Goal: Information Seeking & Learning: Understand process/instructions

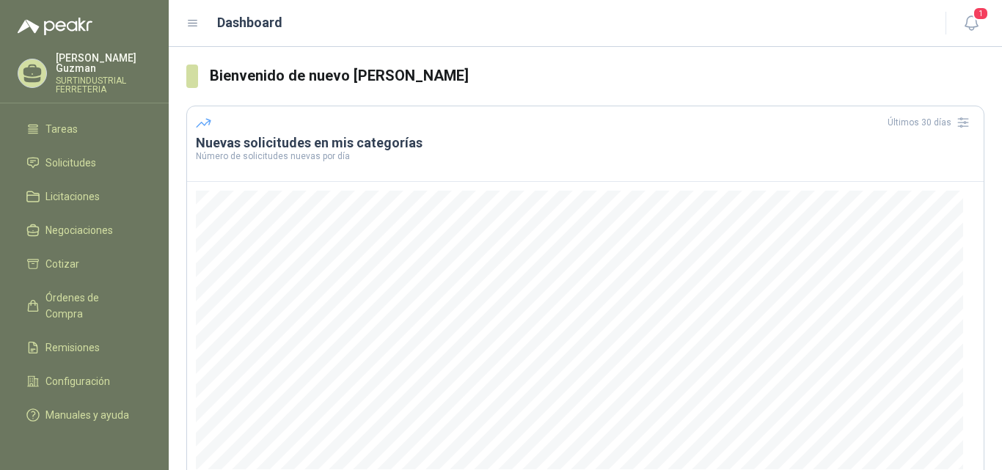
scroll to position [89, 0]
click at [85, 407] on span "Manuales y ayuda" at bounding box center [87, 415] width 84 height 16
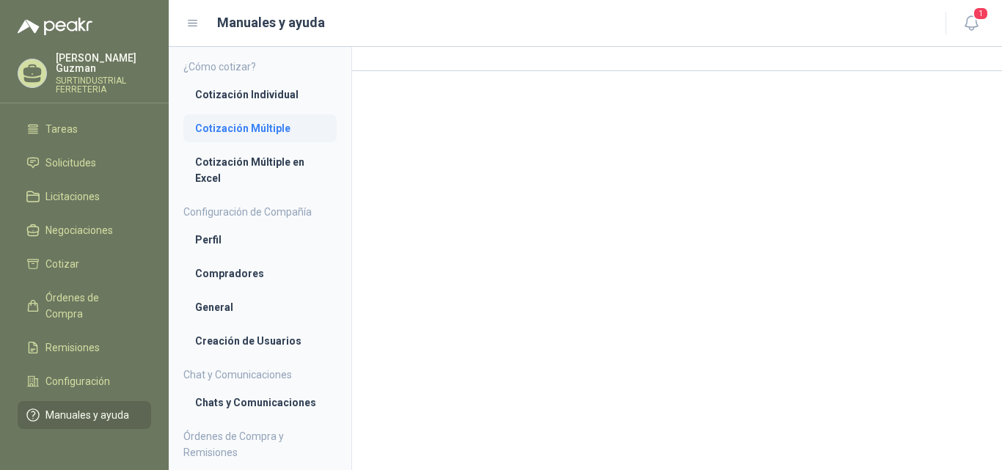
click at [239, 127] on li "Cotización Múltiple" at bounding box center [260, 128] width 130 height 16
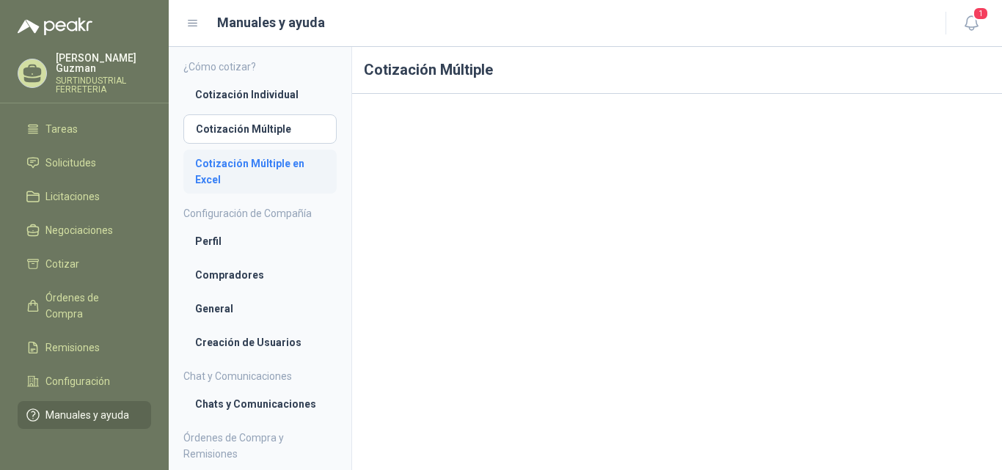
click at [224, 167] on li "Cotización Múltiple en Excel" at bounding box center [260, 171] width 130 height 32
